Goal: Task Accomplishment & Management: Manage account settings

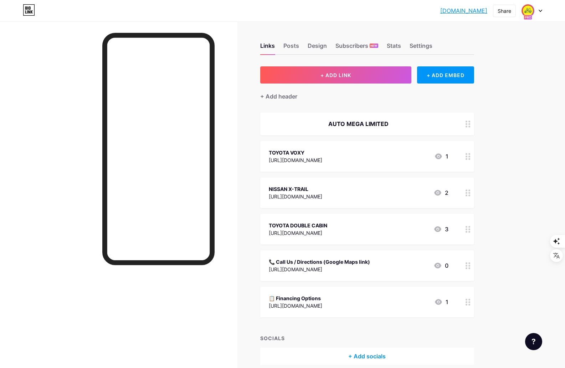
click at [441, 9] on link "automegalimited.bio.link" at bounding box center [464, 10] width 47 height 9
click at [533, 12] on img at bounding box center [528, 10] width 11 height 11
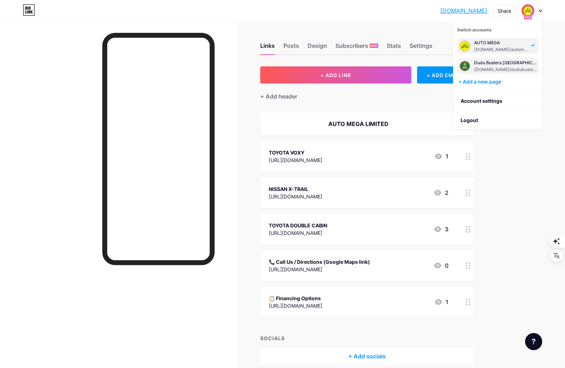
click at [499, 67] on div "bio.link/dudubusters" at bounding box center [505, 70] width 63 height 6
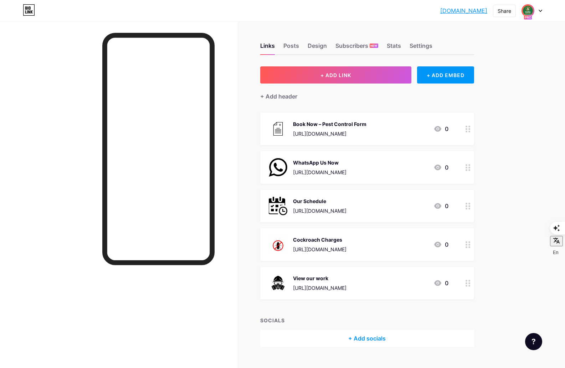
click at [539, 10] on icon at bounding box center [541, 11] width 4 height 2
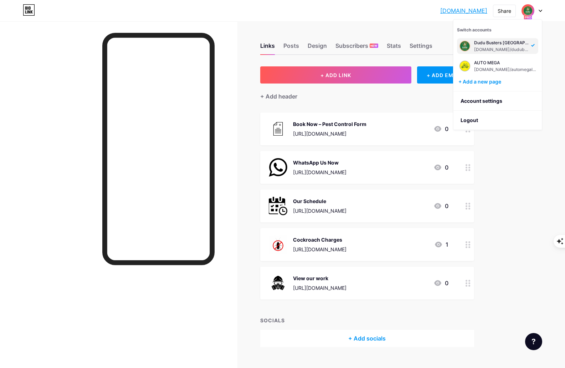
click at [544, 11] on div "dudubusters.bio... dudubusters.bio.link Share Switch accounts Dudu Busters Keny…" at bounding box center [282, 10] width 565 height 13
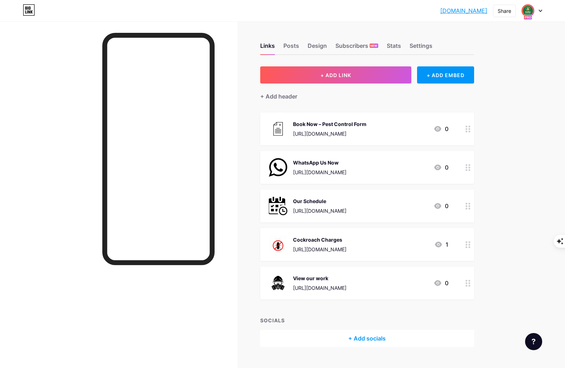
click at [542, 11] on icon at bounding box center [541, 11] width 4 height 2
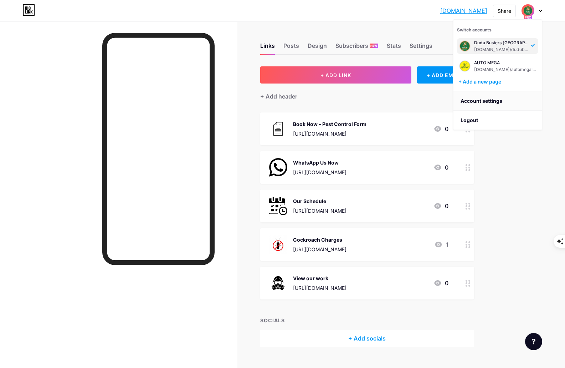
click at [491, 102] on link "Account settings" at bounding box center [498, 100] width 88 height 19
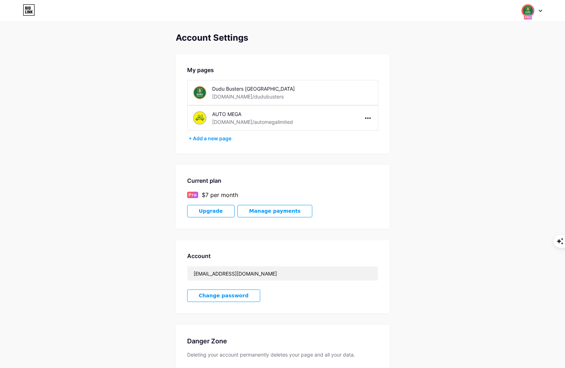
click at [539, 11] on icon at bounding box center [541, 11] width 4 height 2
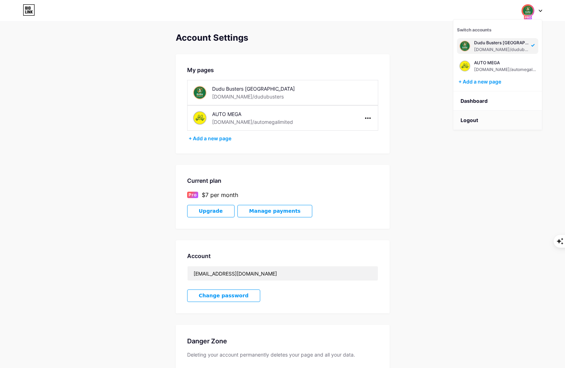
click at [475, 120] on li "Logout" at bounding box center [498, 120] width 88 height 19
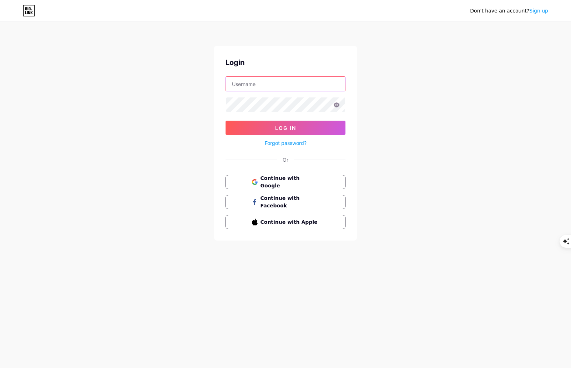
click at [257, 85] on input "text" at bounding box center [285, 84] width 119 height 14
type input "[EMAIL_ADDRESS][DOMAIN_NAME]"
click at [265, 180] on span "Continue with Google" at bounding box center [290, 181] width 60 height 15
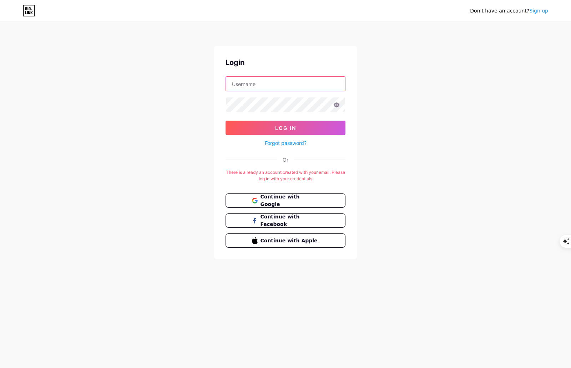
click at [247, 82] on input "text" at bounding box center [285, 84] width 119 height 14
type input "joelclins@gmail.com"
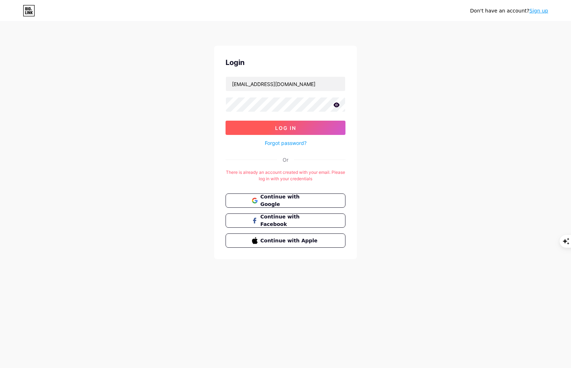
click at [251, 127] on button "Log In" at bounding box center [285, 128] width 120 height 14
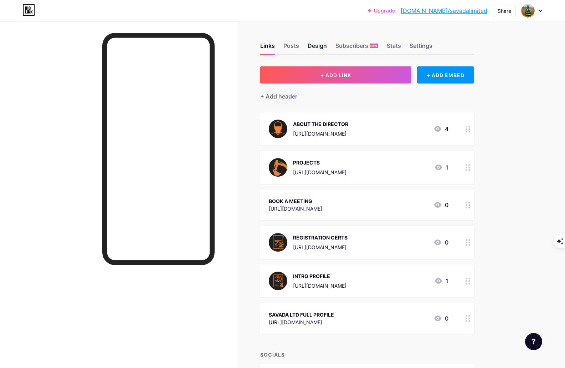
click at [321, 49] on div "Design" at bounding box center [317, 47] width 19 height 13
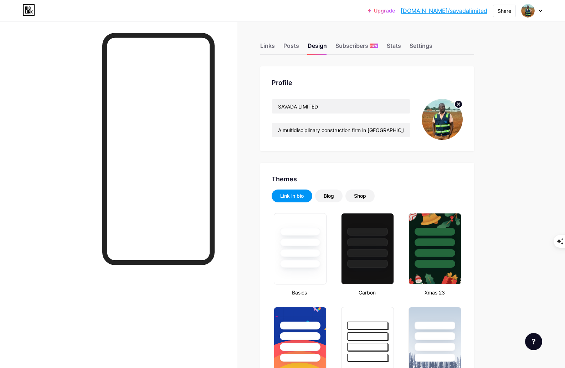
type input "#c65f0c"
type input "#ffffff"
click at [451, 113] on img at bounding box center [442, 119] width 41 height 41
click at [460, 105] on icon at bounding box center [459, 104] width 2 height 2
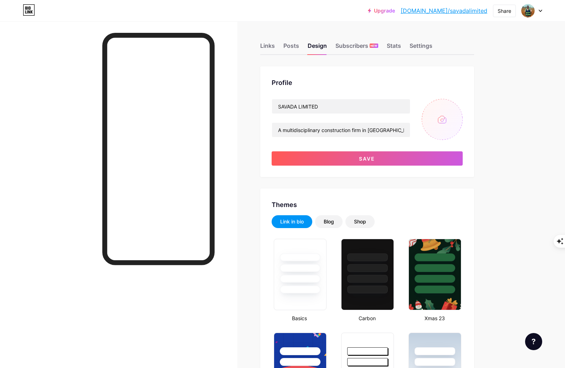
click at [447, 117] on input "file" at bounding box center [442, 119] width 41 height 41
type input "C:\fakepath\WhatsApp Image [DATE] 17.05.55 (1).jpeg"
click at [456, 123] on img at bounding box center [442, 119] width 41 height 41
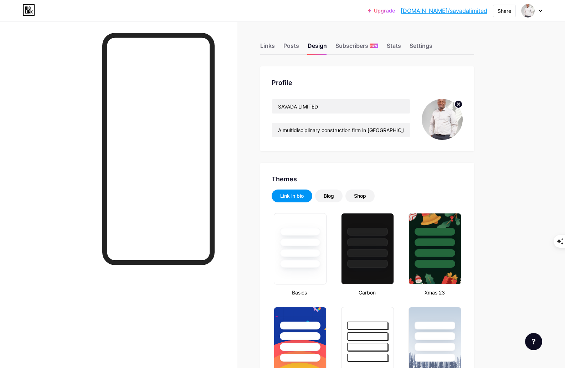
type input "#c65f0c"
type input "#ffffff"
click at [462, 105] on circle at bounding box center [459, 104] width 8 height 8
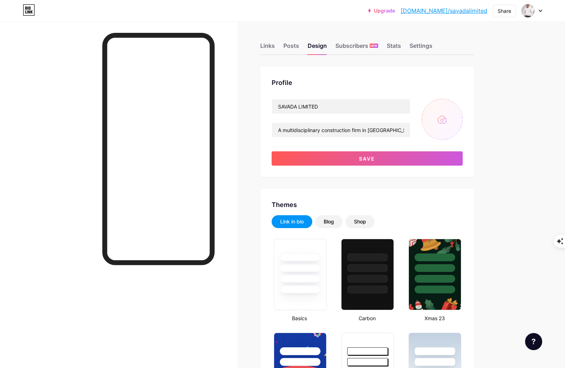
click at [450, 119] on input "file" at bounding box center [442, 119] width 41 height 41
type input "C:\fakepath\WhatsApp Image [DATE] 17.05.55 (1).jpeg"
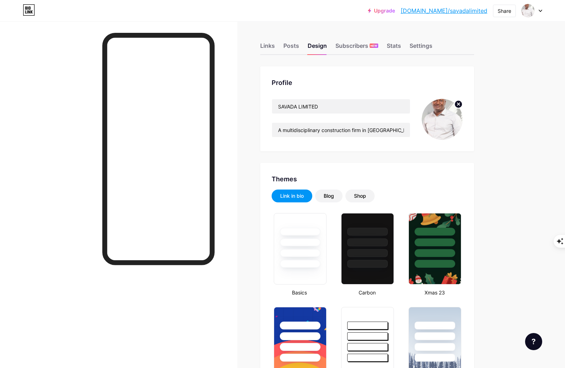
type input "#c65f0c"
type input "#ffffff"
click at [455, 113] on img at bounding box center [442, 119] width 41 height 41
click at [459, 103] on circle at bounding box center [459, 104] width 8 height 8
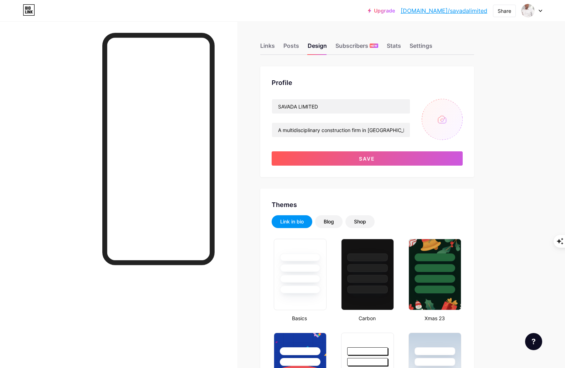
click at [442, 119] on input "file" at bounding box center [442, 119] width 41 height 41
type input "C:\fakepath\WhatsApp Image [DATE] 17.05.55 (1).jpeg"
click at [462, 106] on circle at bounding box center [459, 104] width 8 height 8
click at [443, 115] on input "file" at bounding box center [442, 119] width 41 height 41
type input "C:\fakepath\WhatsApp Image [DATE] 17.05.55 (2).jpeg"
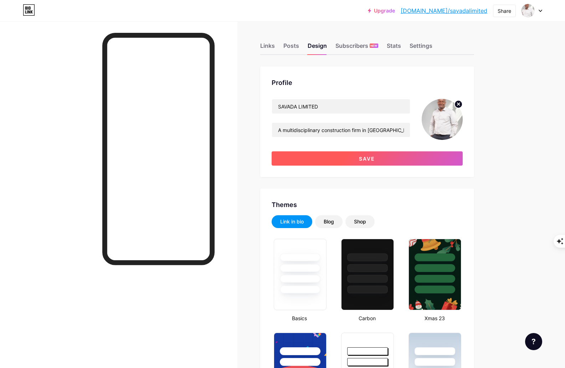
click at [367, 162] on button "Save" at bounding box center [367, 158] width 191 height 14
type input "#ffffff"
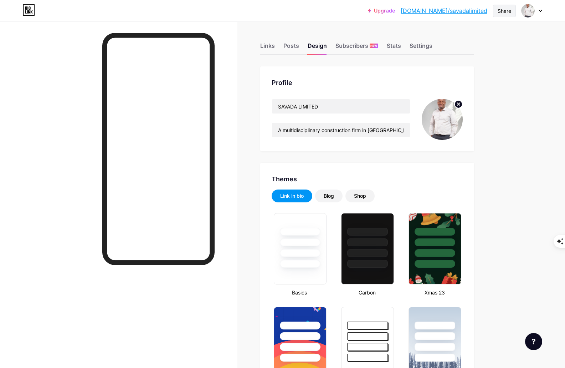
click at [509, 13] on div "Share" at bounding box center [505, 10] width 14 height 7
click at [460, 39] on div "Copy link" at bounding box center [462, 36] width 106 height 17
click at [467, 55] on div "Get my QR code" at bounding box center [454, 54] width 45 height 9
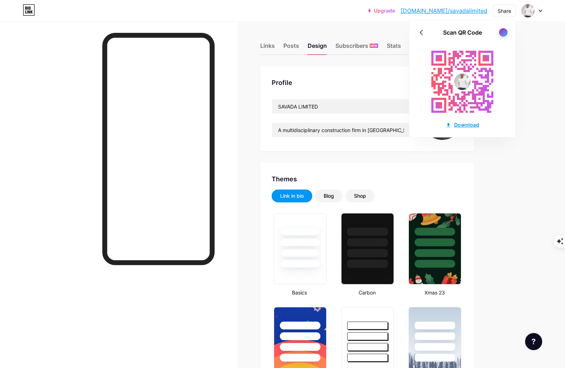
click at [456, 124] on div "Download" at bounding box center [463, 124] width 34 height 7
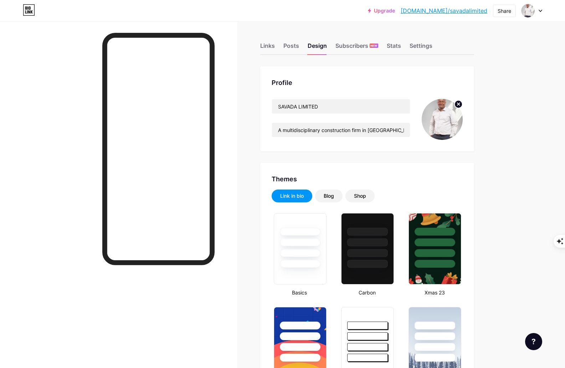
click at [238, 95] on div at bounding box center [119, 205] width 238 height 368
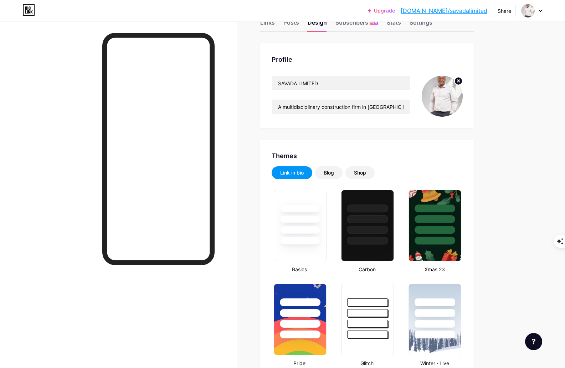
scroll to position [36, 0]
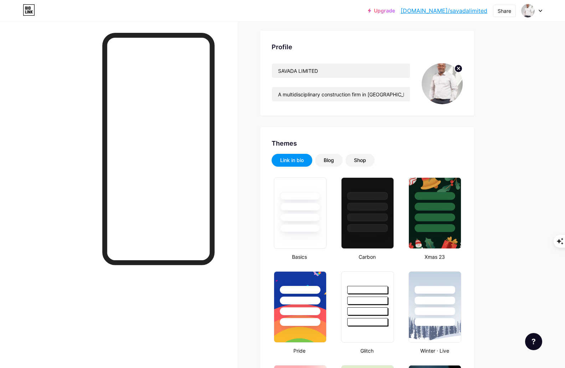
click at [187, 306] on div at bounding box center [158, 211] width 112 height 356
